Goal: Task Accomplishment & Management: Manage account settings

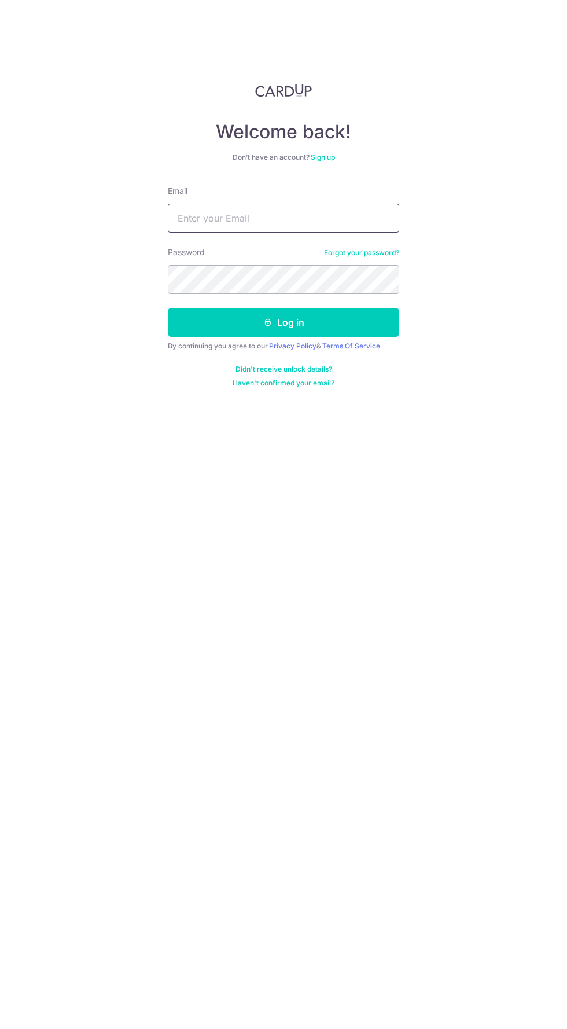
click at [355, 218] on input "Email" at bounding box center [284, 218] width 232 height 29
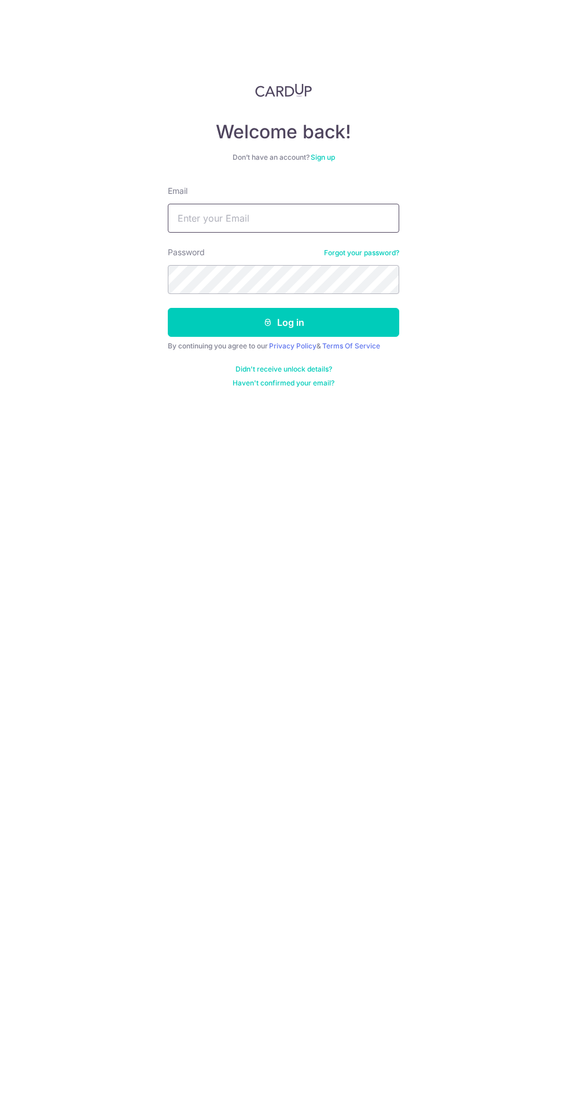
type input "zane.jocelyn@gmail.com"
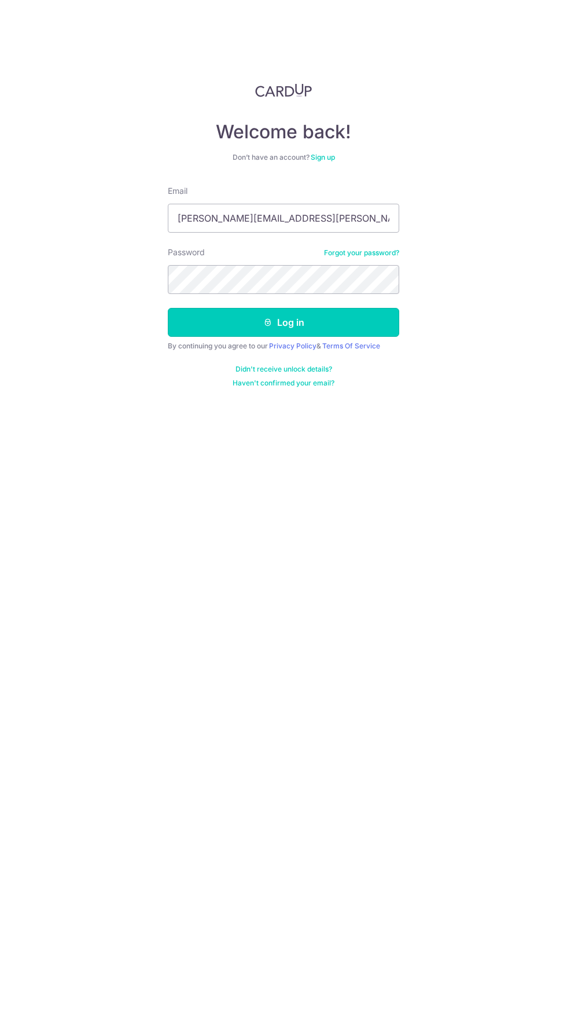
click at [358, 327] on button "Log in" at bounding box center [284, 322] width 232 height 29
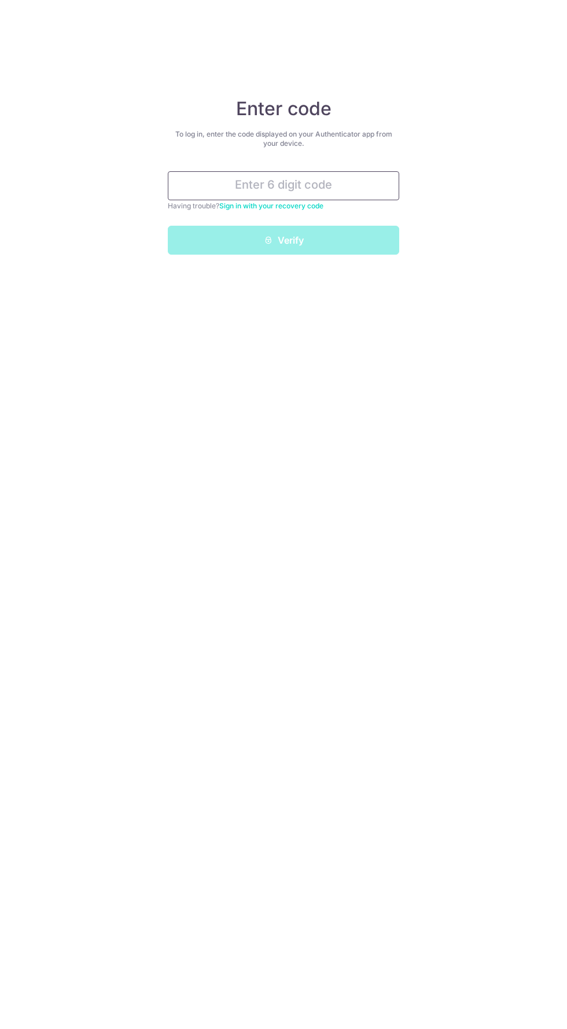
click at [349, 182] on input "text" at bounding box center [284, 185] width 232 height 29
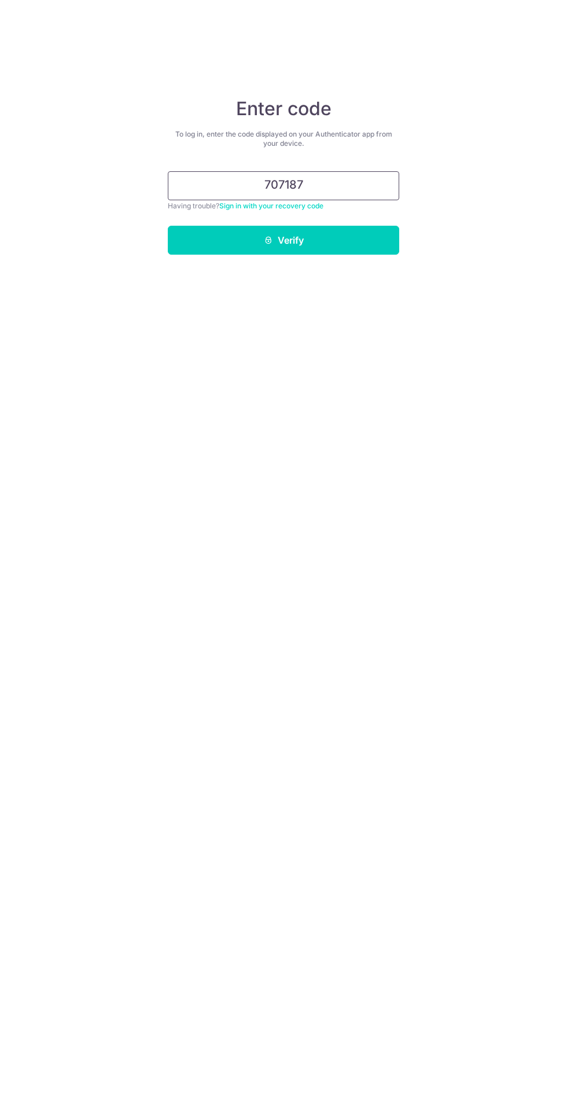
type input "707187"
click at [348, 252] on button "Verify" at bounding box center [284, 240] width 232 height 29
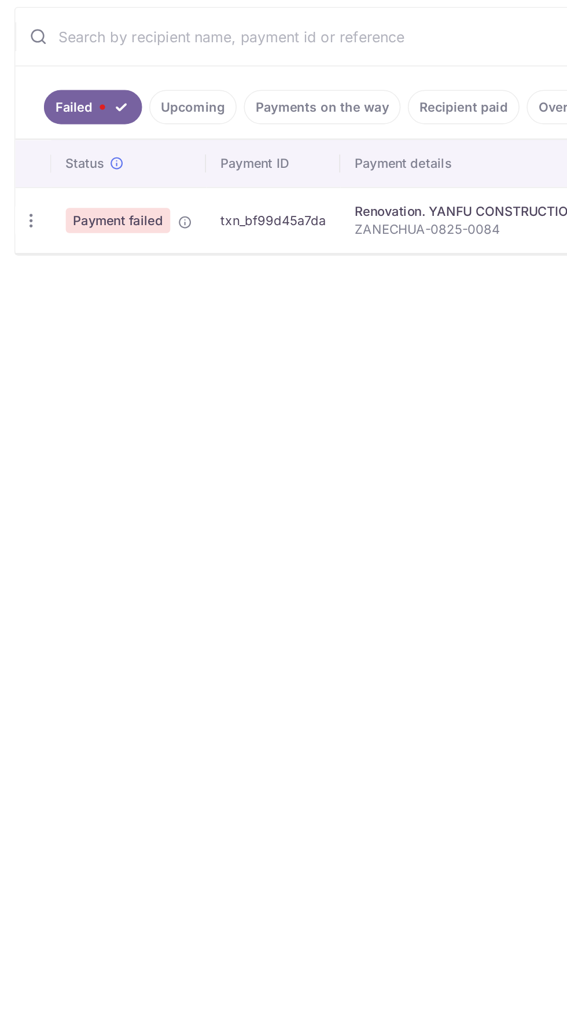
click at [22, 439] on icon "button" at bounding box center [20, 440] width 12 height 12
click at [116, 465] on span "Update payment" at bounding box center [82, 472] width 79 height 14
radio input "true"
type input "19,500.61"
type input "ZANECHUA-0825-0084"
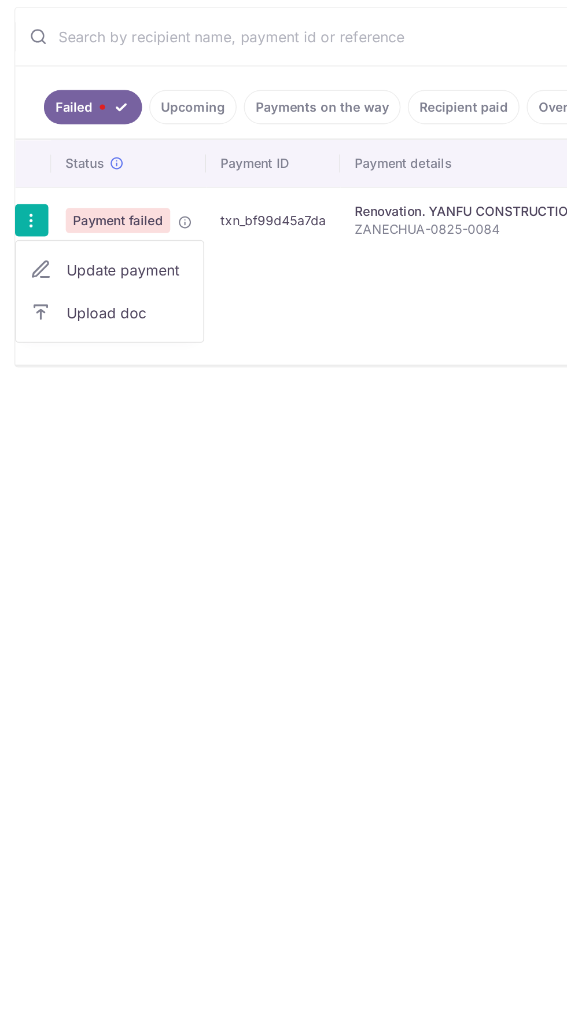
type input "Remainder of Invoice Claim No 4"
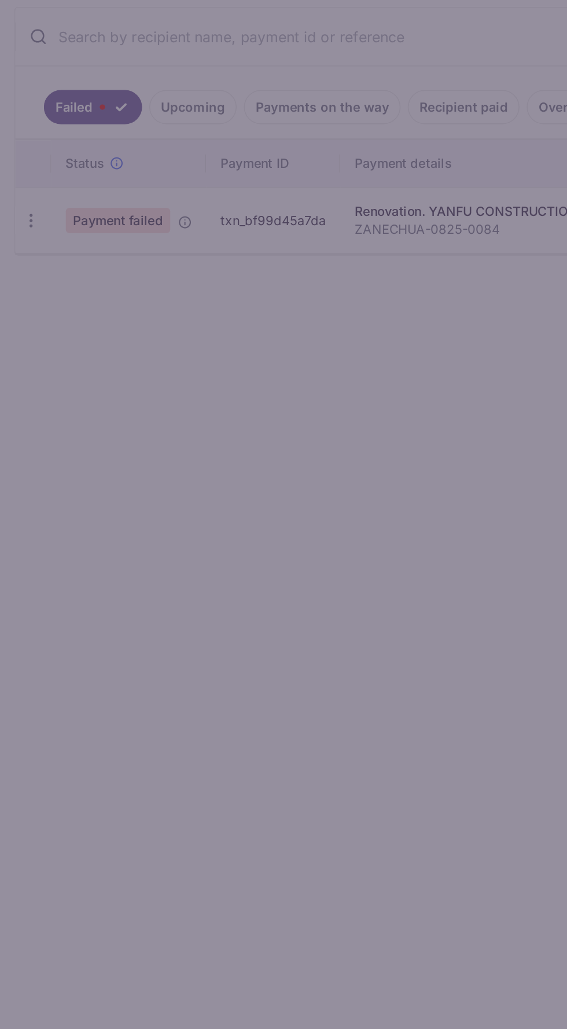
type input "OFF225"
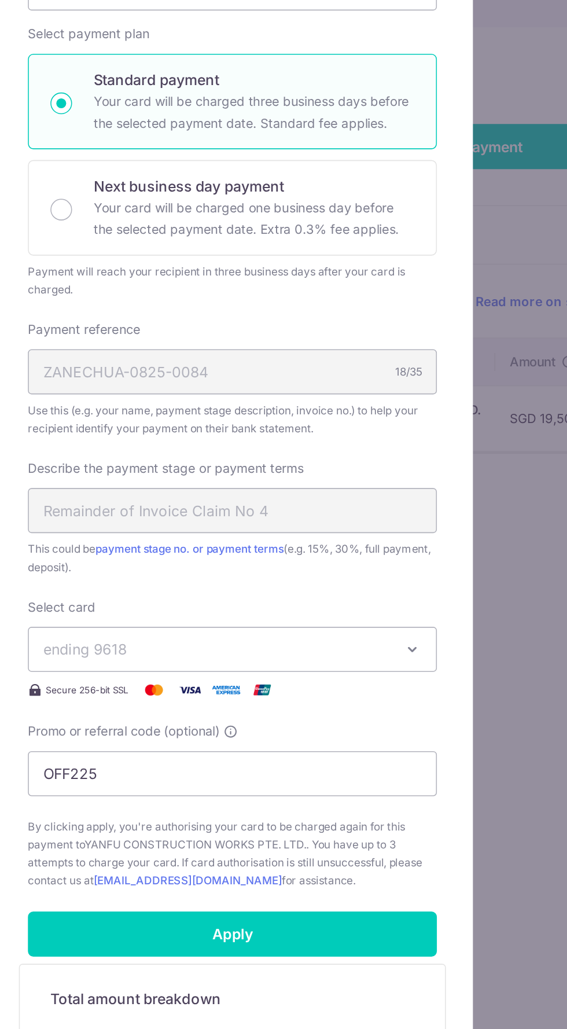
click at [383, 577] on button "ending 9618" at bounding box center [283, 588] width 263 height 29
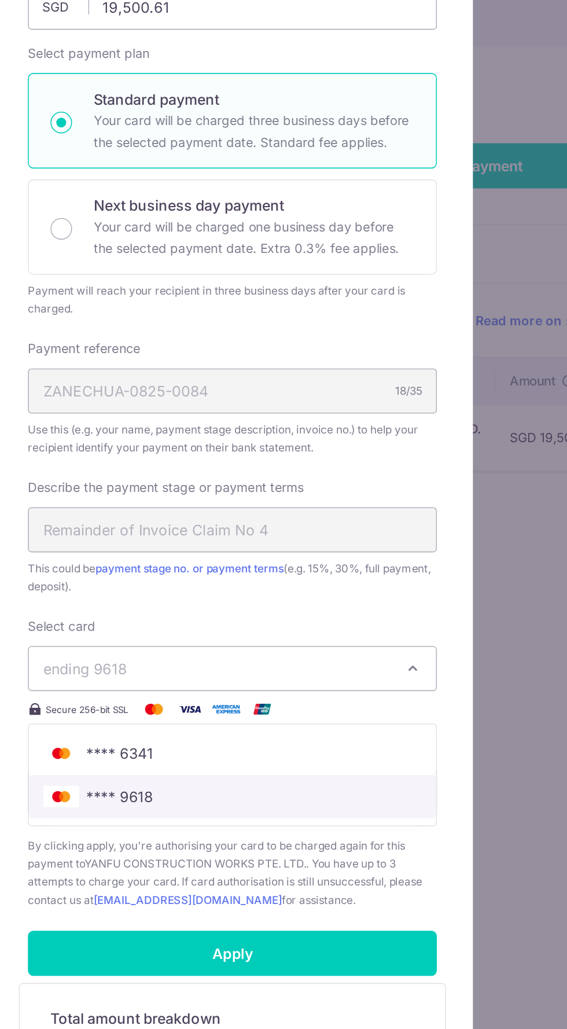
click at [314, 674] on span "**** 9618" at bounding box center [283, 670] width 243 height 14
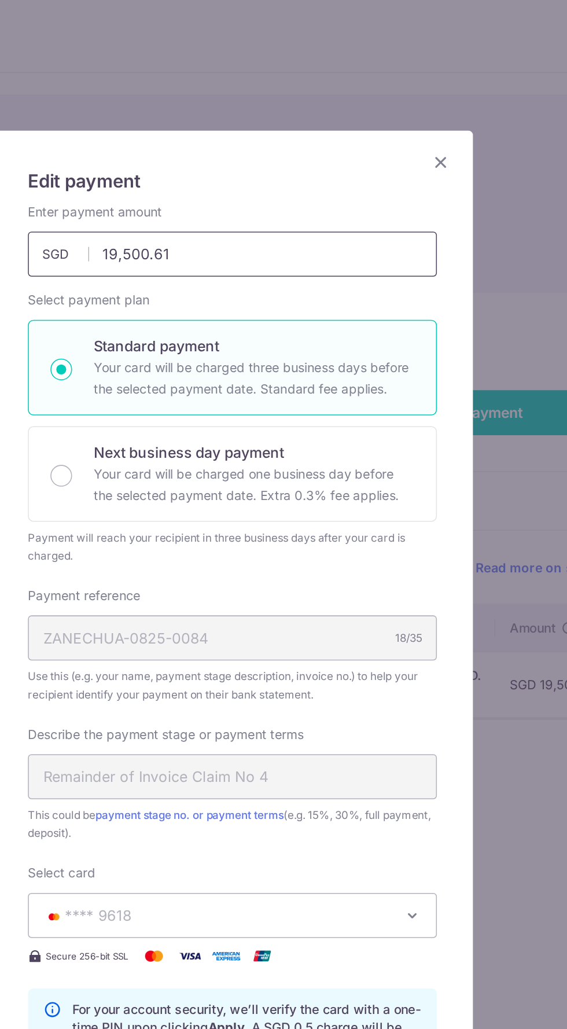
click at [367, 160] on input "19,500.61" at bounding box center [283, 163] width 263 height 29
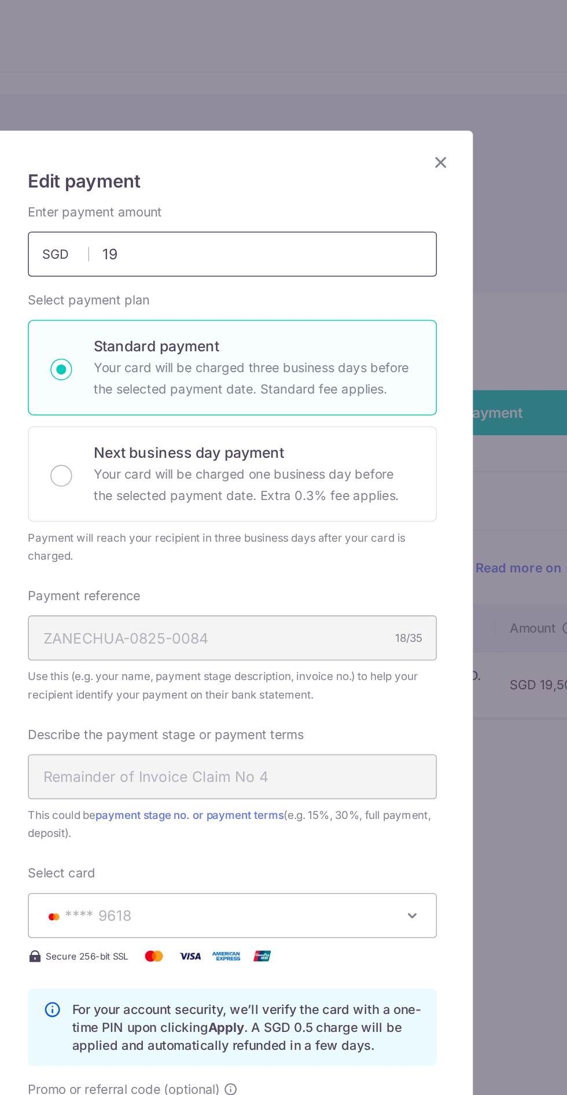
type input "1"
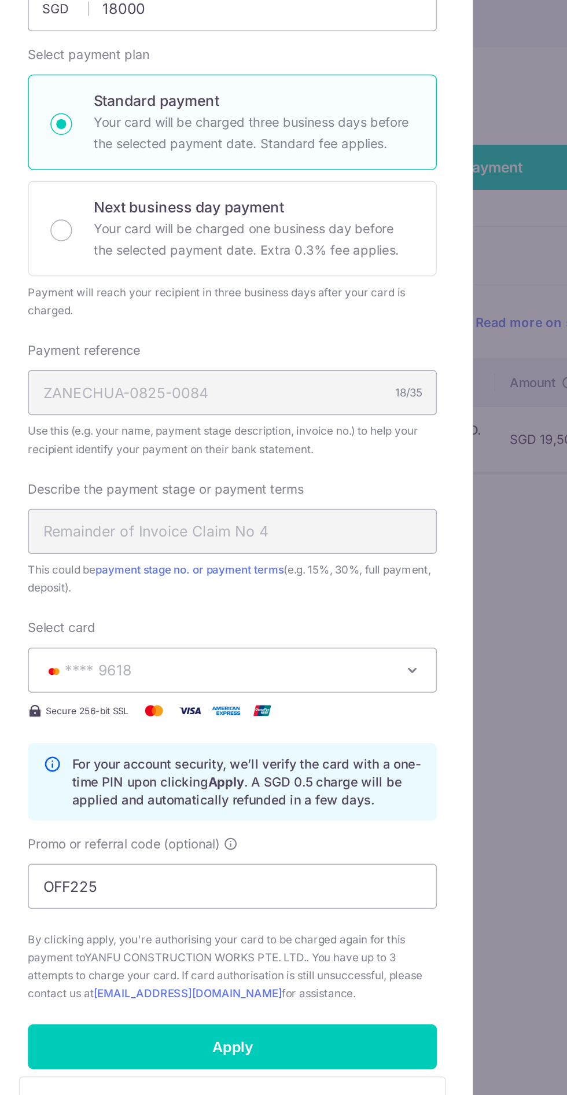
click at [388, 548] on div "Enter payment amount 18000 19500.61 SGD To change the payment amount, please ca…" at bounding box center [283, 466] width 263 height 672
type input "18,000.00"
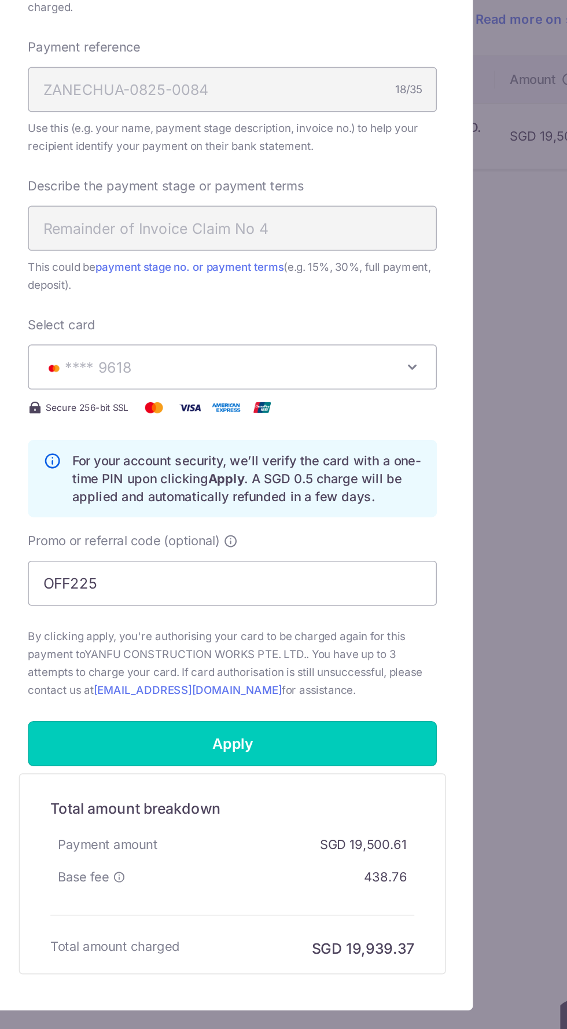
click at [347, 822] on input "Apply" at bounding box center [283, 830] width 263 height 29
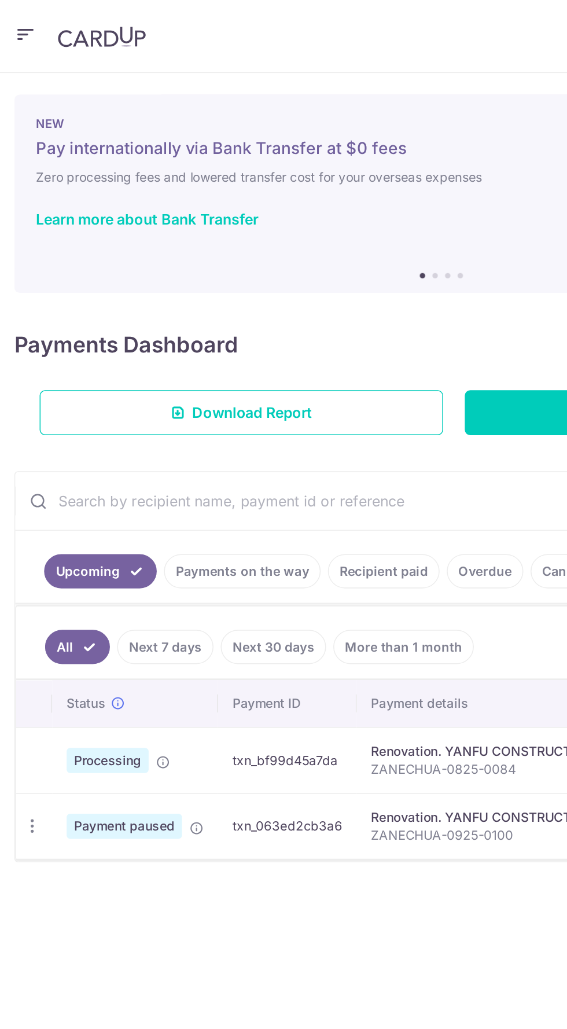
click at [104, 490] on icon at bounding box center [104, 489] width 9 height 9
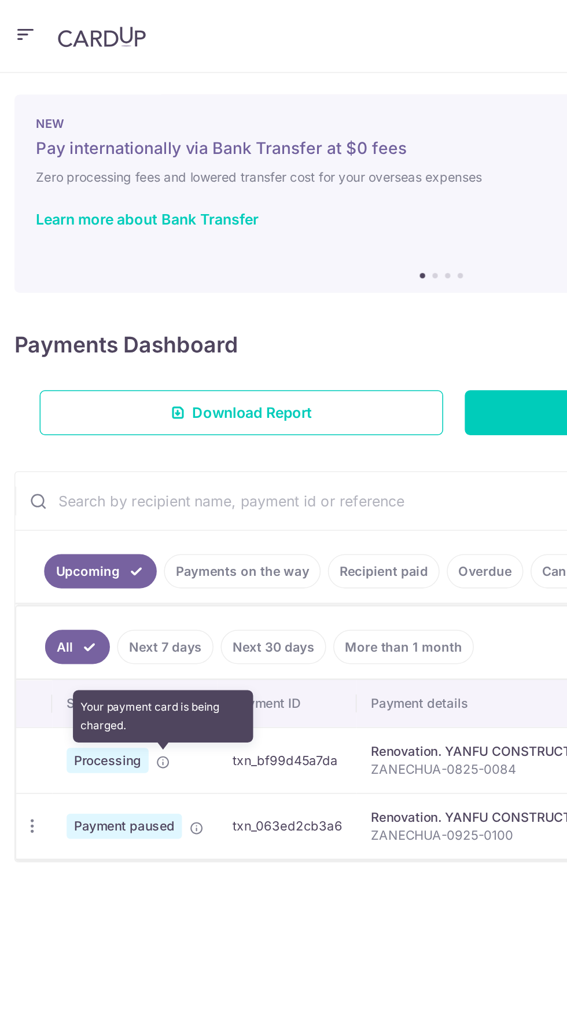
click at [177, 622] on div "× Pause Schedule Pause all future payments in this series Pause just this one p…" at bounding box center [283, 538] width 567 height 983
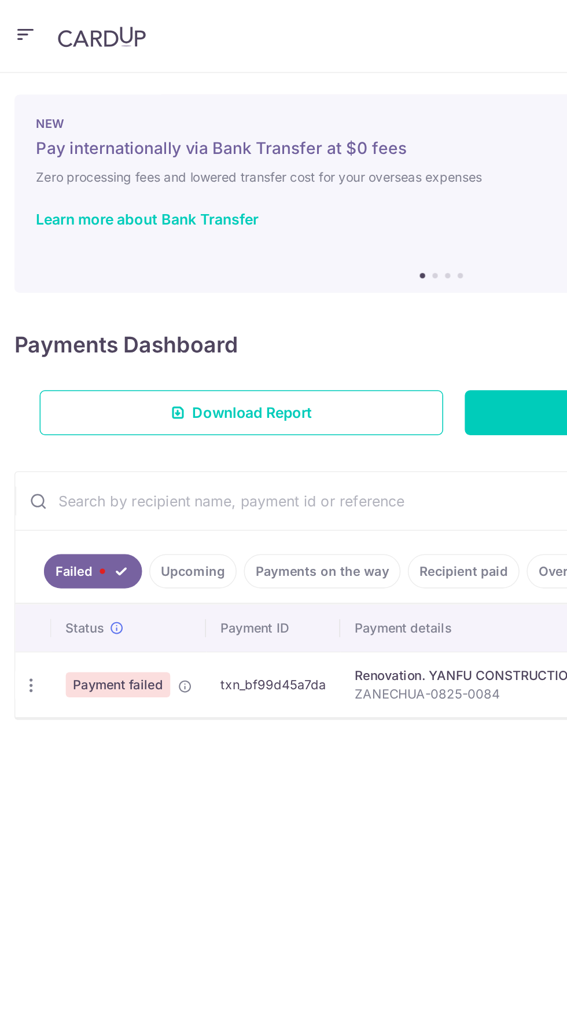
click at [130, 367] on link "Upcoming" at bounding box center [124, 367] width 56 height 22
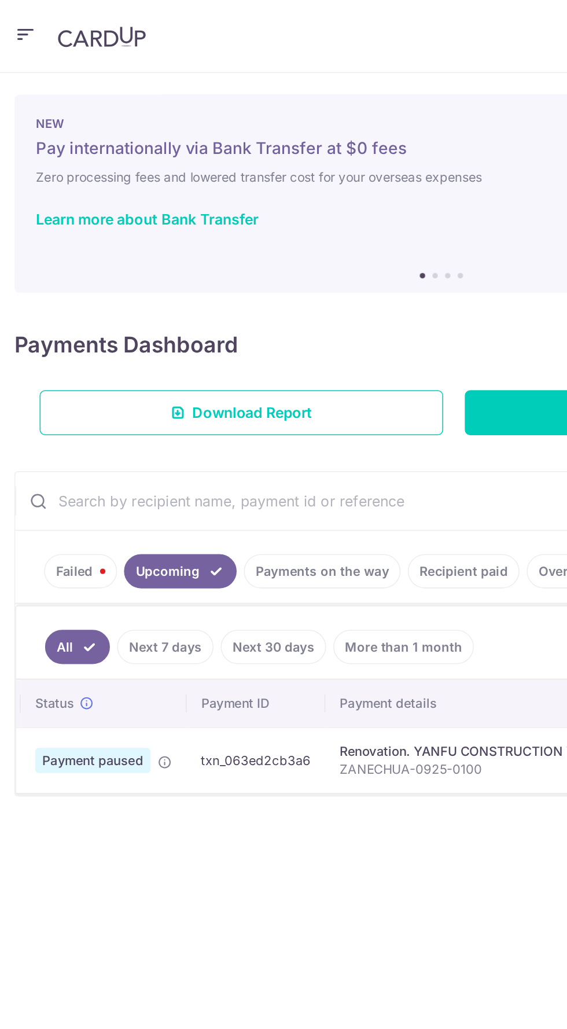
scroll to position [0, 17]
click at [51, 371] on link "Failed" at bounding box center [51, 367] width 47 height 22
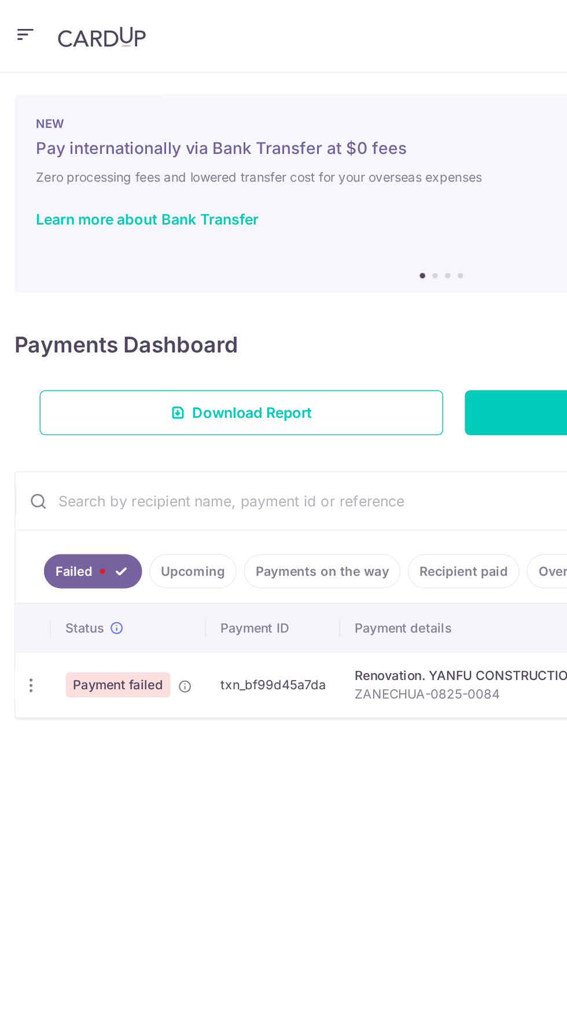
click at [24, 441] on icon "button" at bounding box center [20, 440] width 12 height 12
click at [112, 450] on div at bounding box center [283, 514] width 567 height 1029
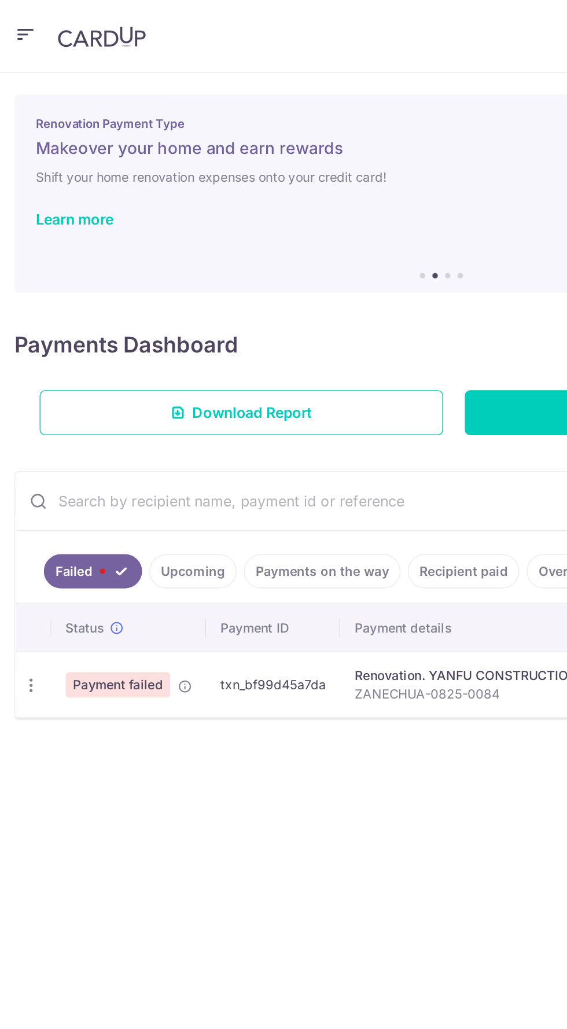
click at [16, 439] on icon "button" at bounding box center [20, 440] width 12 height 12
click at [53, 475] on span "Update payment" at bounding box center [82, 472] width 79 height 14
radio input "true"
type input "18,000.00"
type input "ZANECHUA-0825-0084"
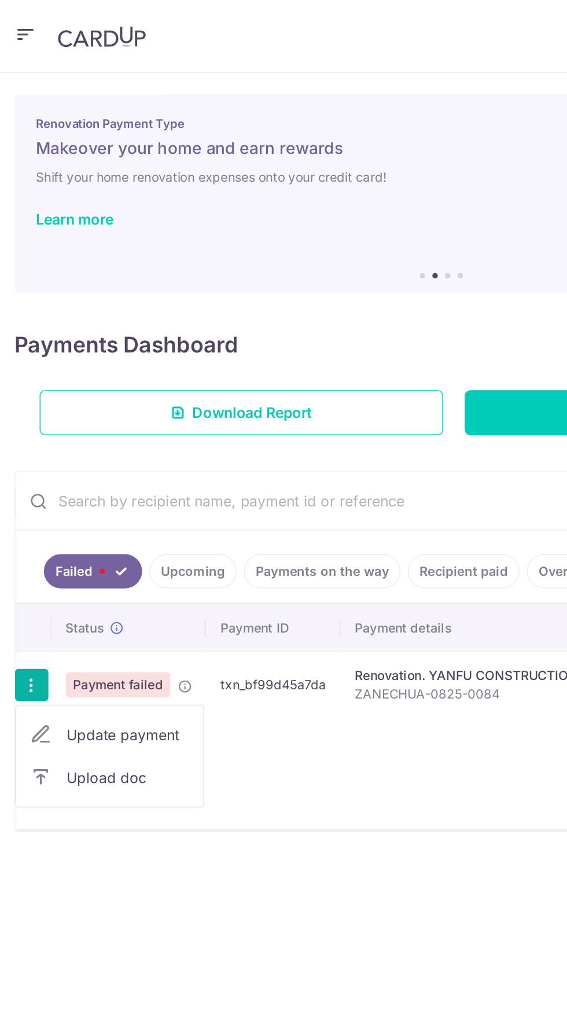
type input "Remainder of Invoice Claim No 4"
type input "OFF225"
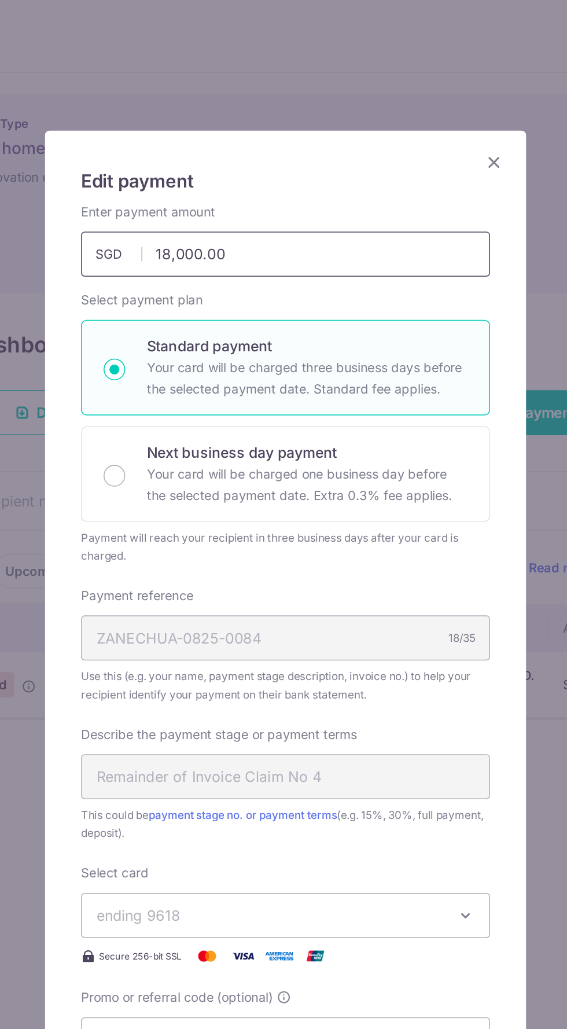
click at [350, 163] on input "18,000.00" at bounding box center [283, 163] width 263 height 29
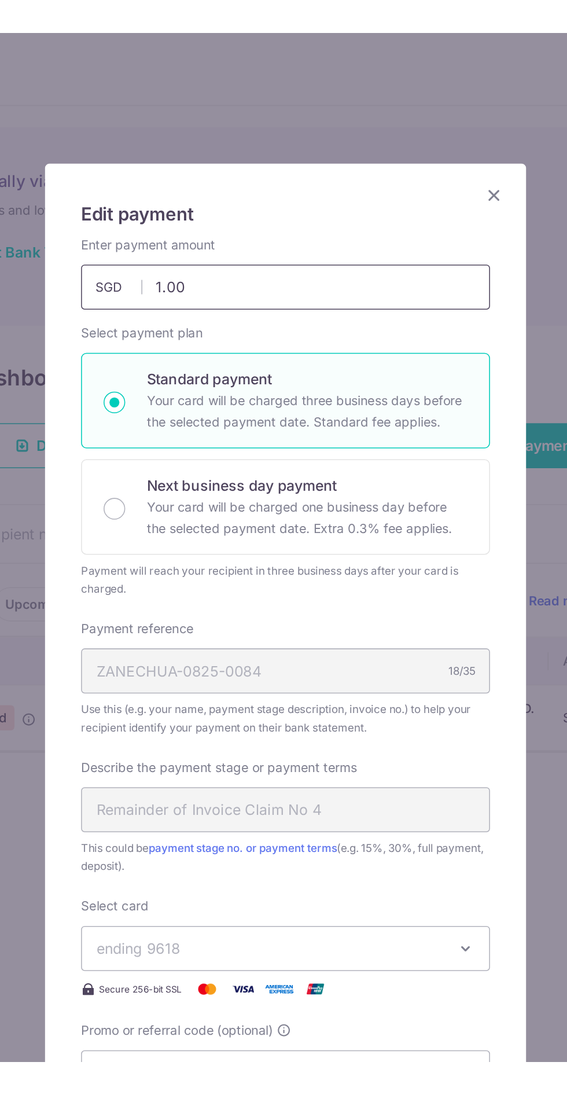
scroll to position [0, 0]
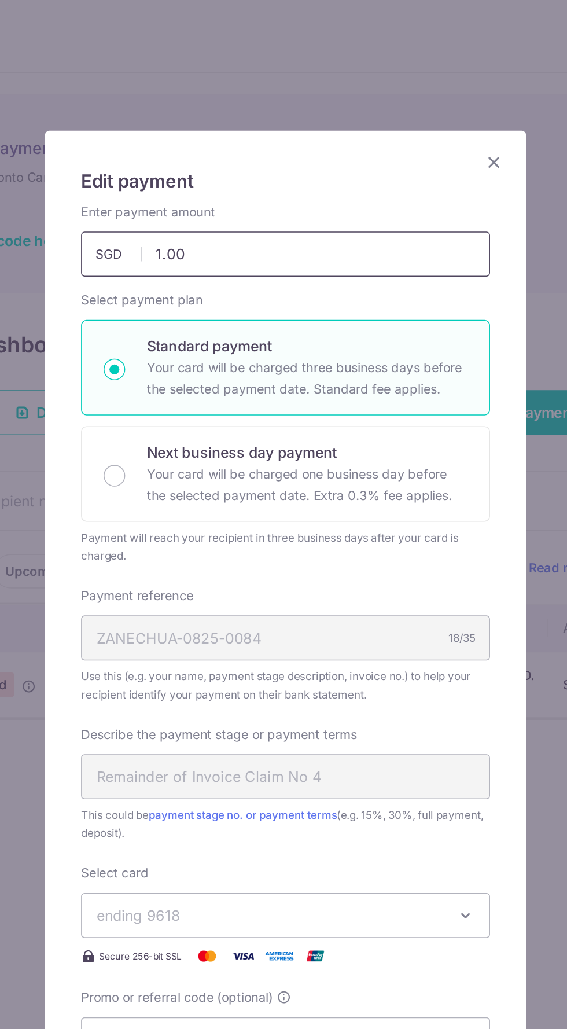
click at [341, 163] on input "1.00" at bounding box center [283, 163] width 263 height 29
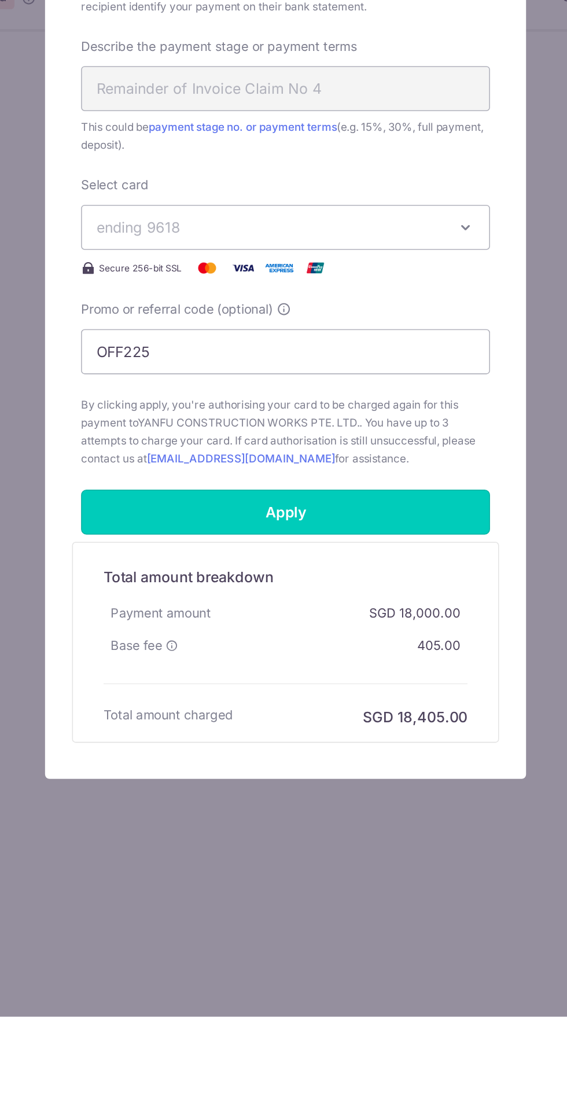
click at [322, 765] on form "By clicking apply, you will make changes to all payments to YANFU CONSTRUCTION …" at bounding box center [283, 524] width 263 height 789
type input "19,500.61"
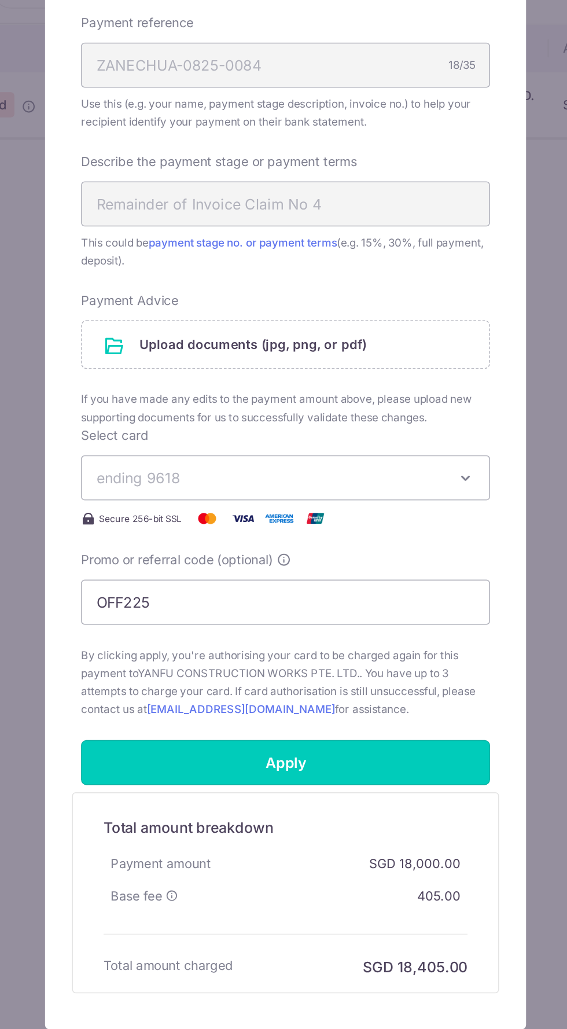
click at [310, 864] on input "Apply" at bounding box center [283, 858] width 263 height 29
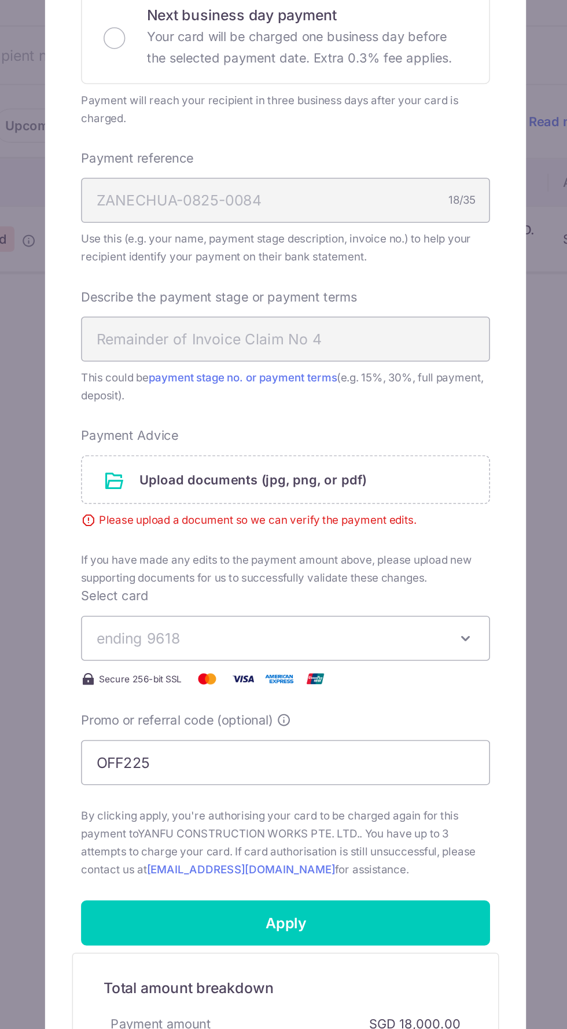
scroll to position [13, 0]
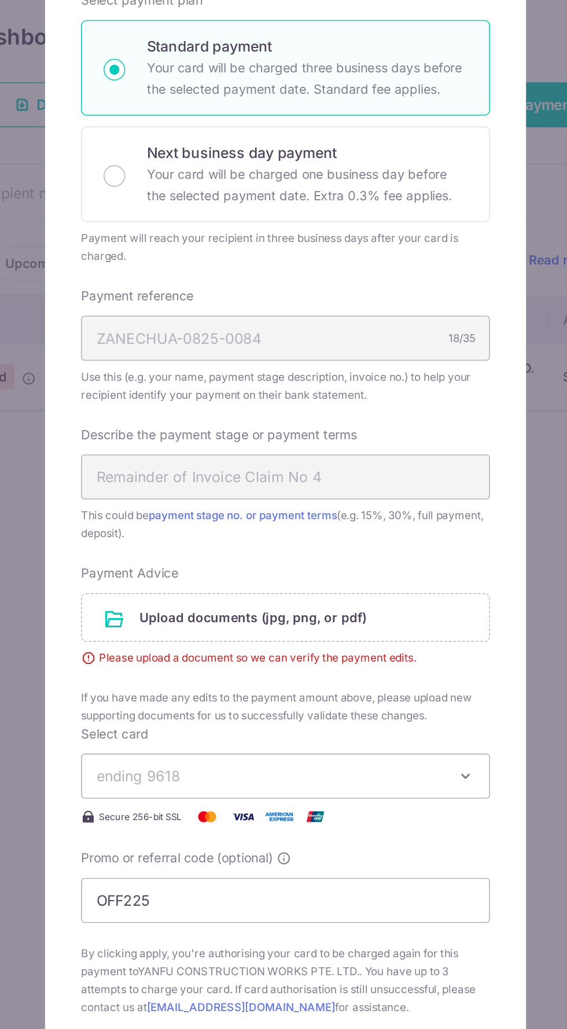
click at [348, 597] on input "file" at bounding box center [284, 589] width 262 height 30
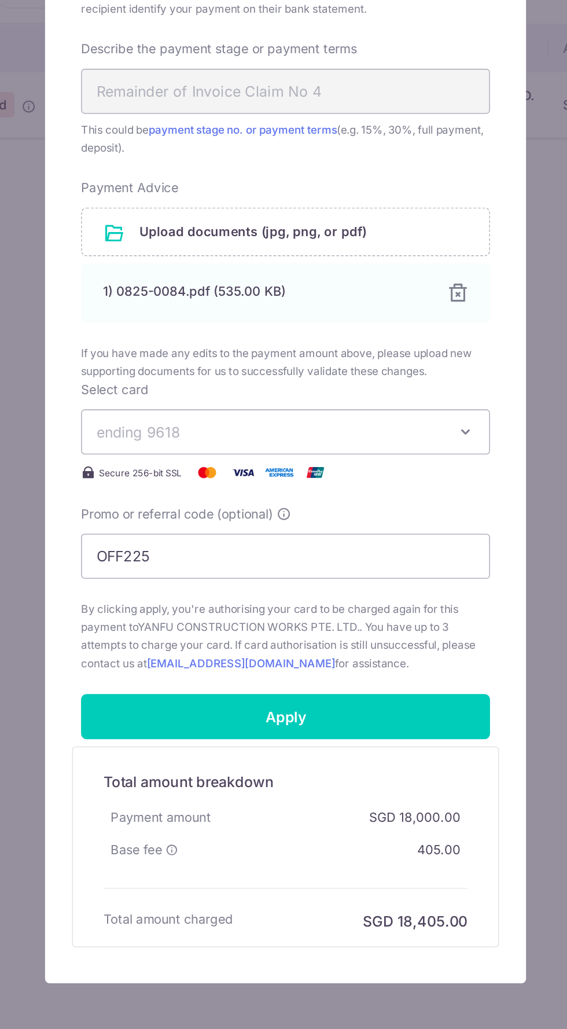
scroll to position [0, 0]
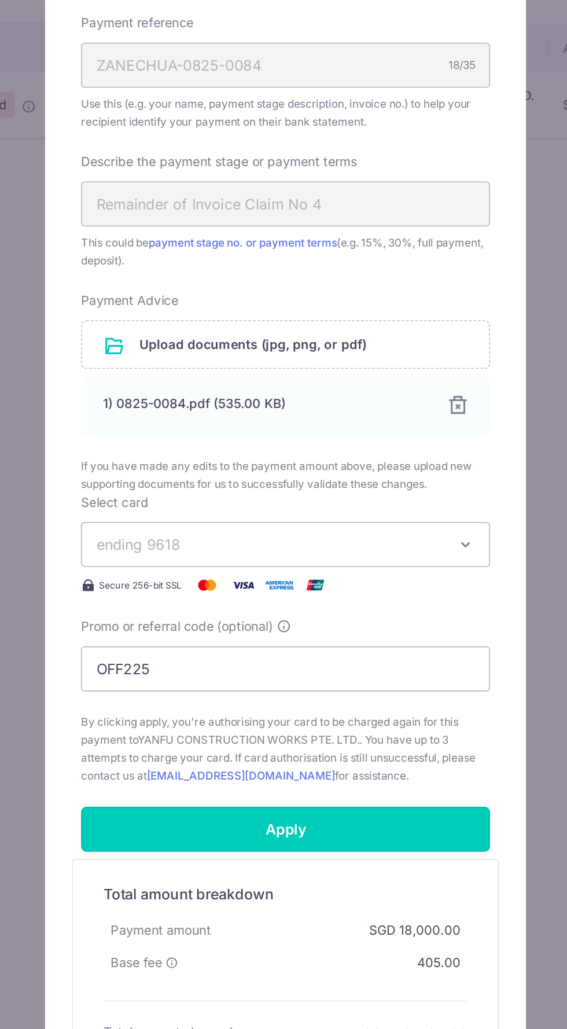
click at [319, 905] on input "Apply" at bounding box center [283, 900] width 263 height 29
